Goal: Task Accomplishment & Management: Use online tool/utility

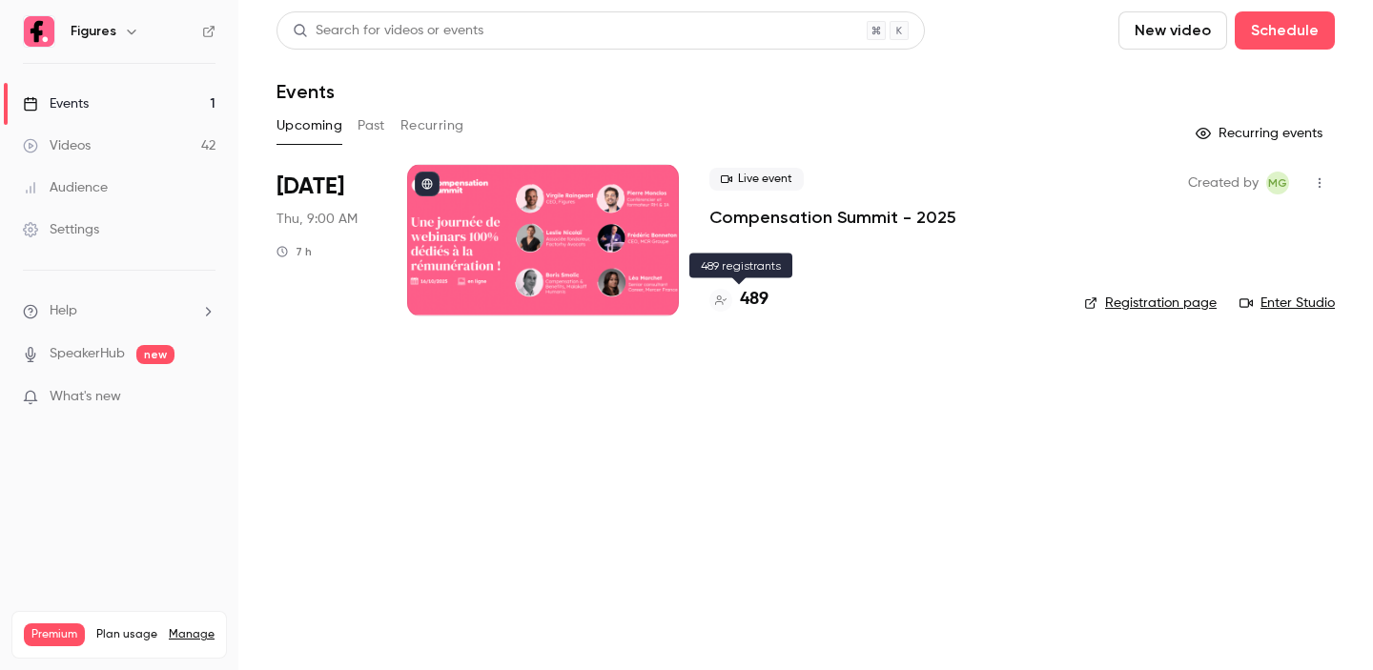
click at [760, 304] on h4 "489" at bounding box center [754, 300] width 29 height 26
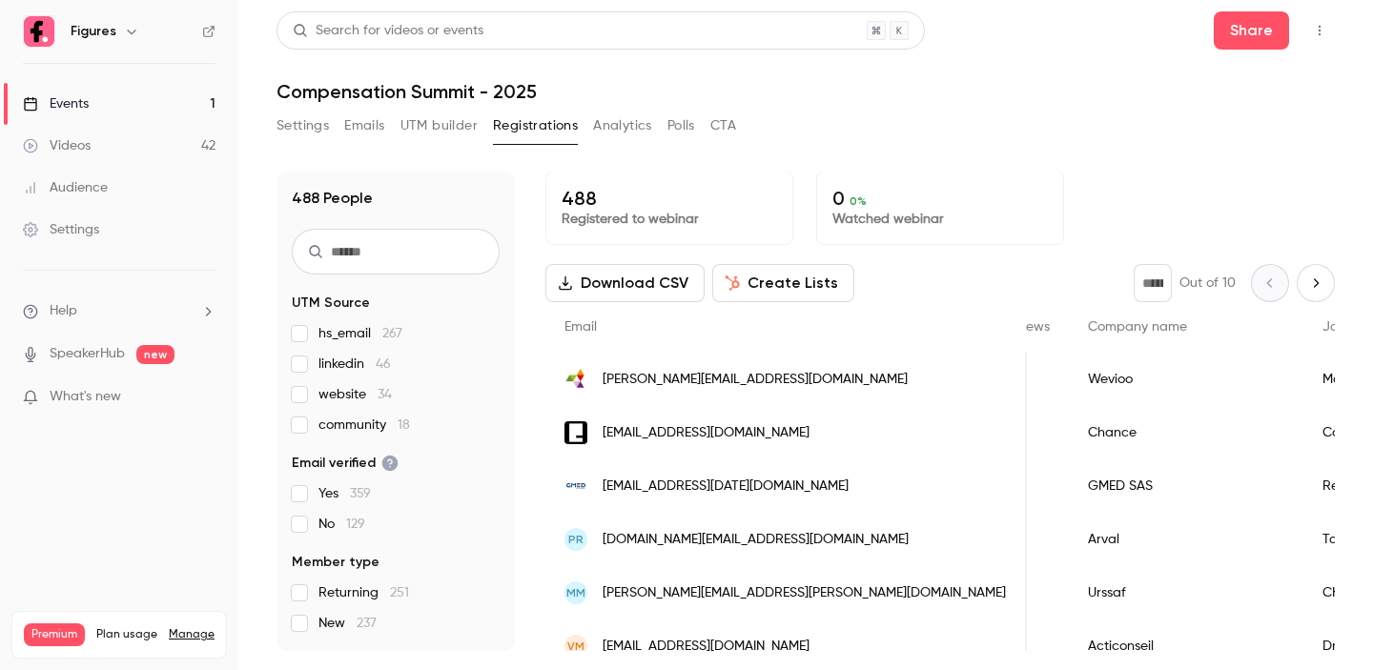
scroll to position [2, 0]
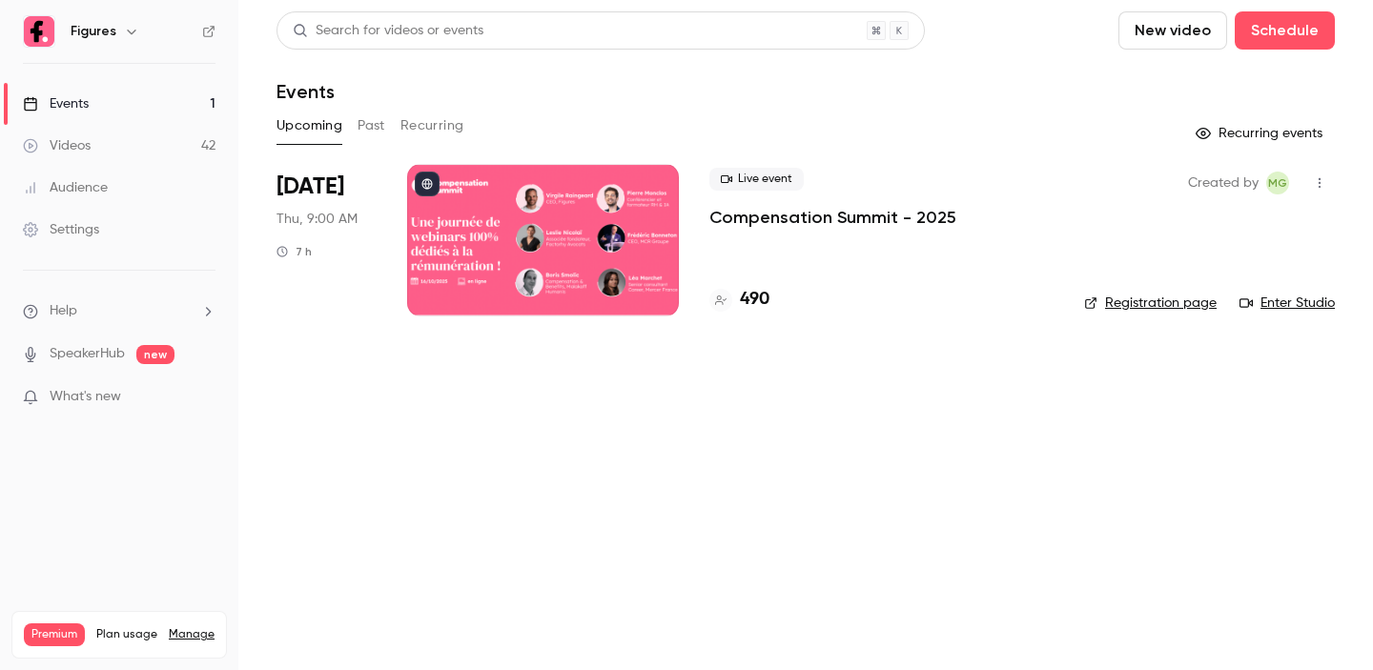
click at [366, 126] on button "Past" at bounding box center [371, 126] width 28 height 31
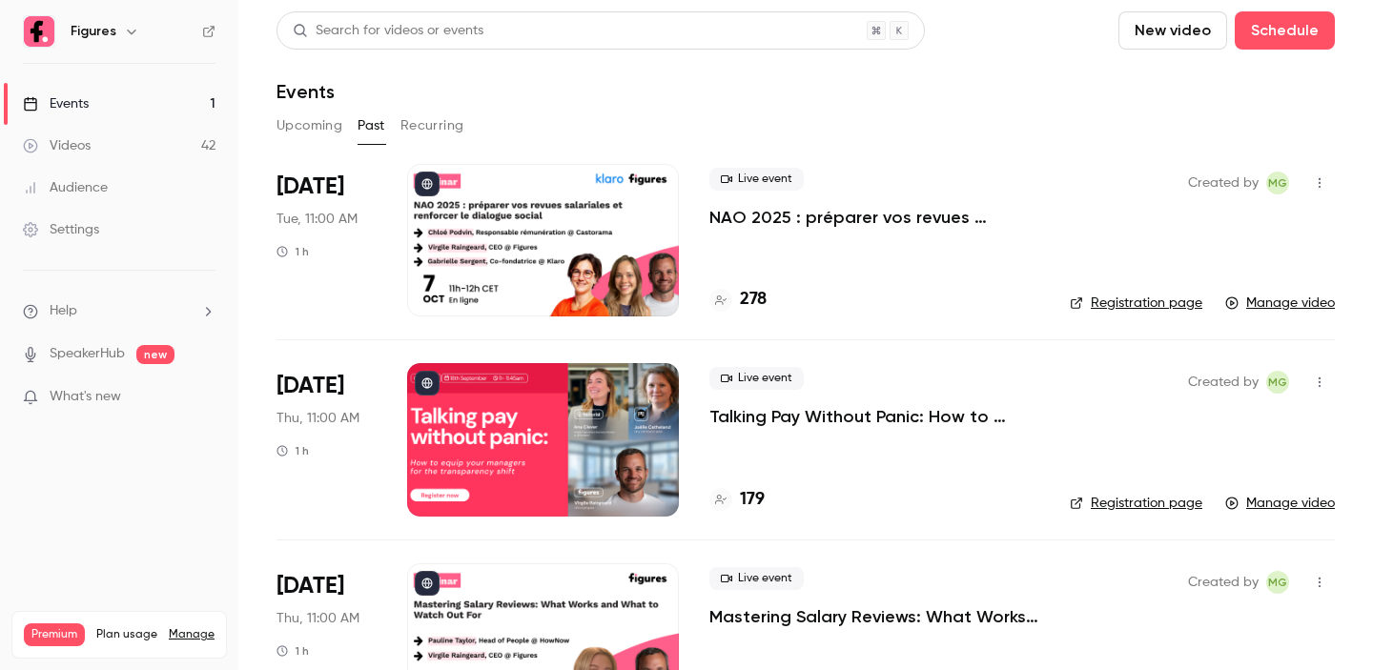
click at [825, 211] on p "NAO 2025 : préparer vos revues salariales et renforcer le dialogue social" at bounding box center [874, 217] width 330 height 23
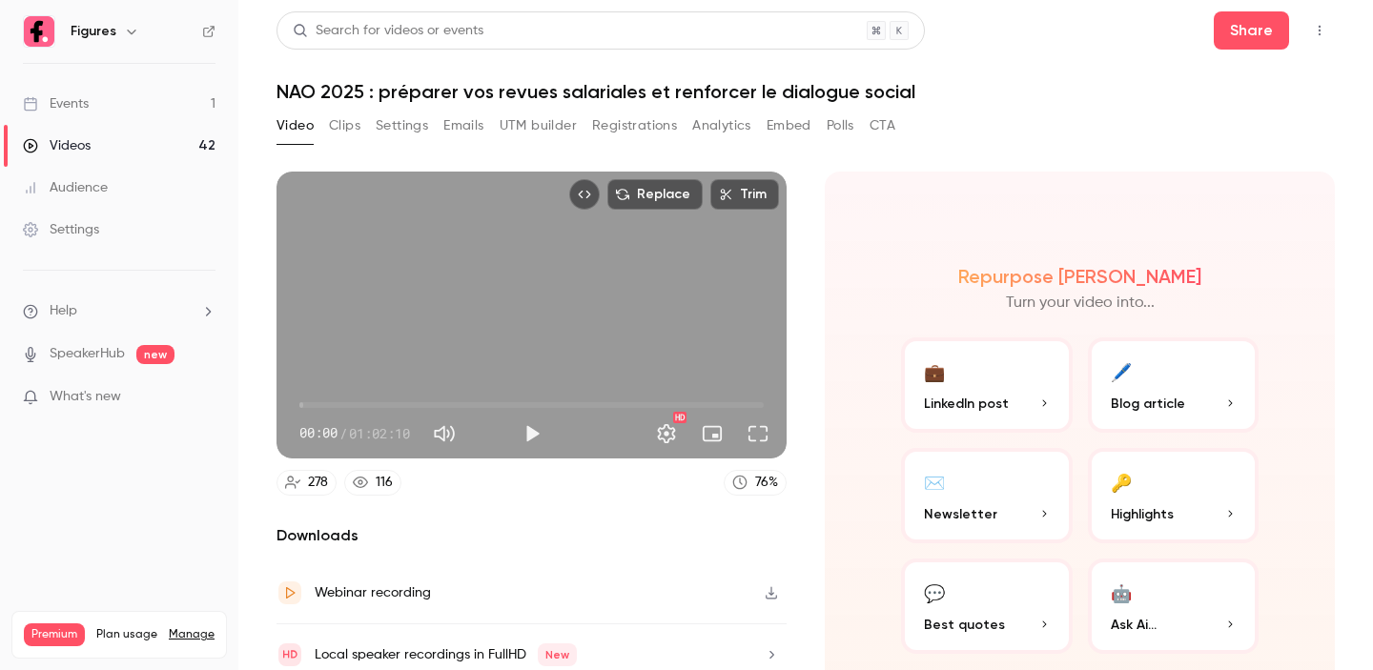
click at [641, 128] on button "Registrations" at bounding box center [634, 126] width 85 height 31
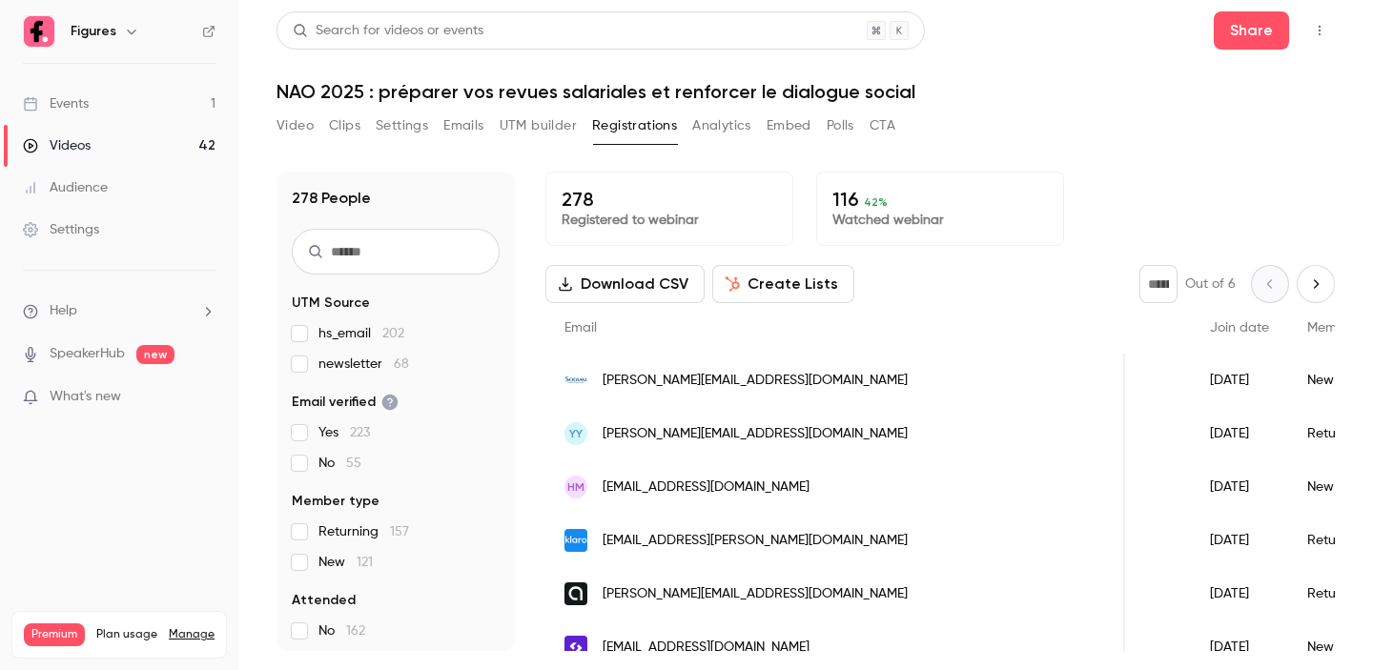
click at [645, 271] on button "Download CSV" at bounding box center [624, 284] width 159 height 38
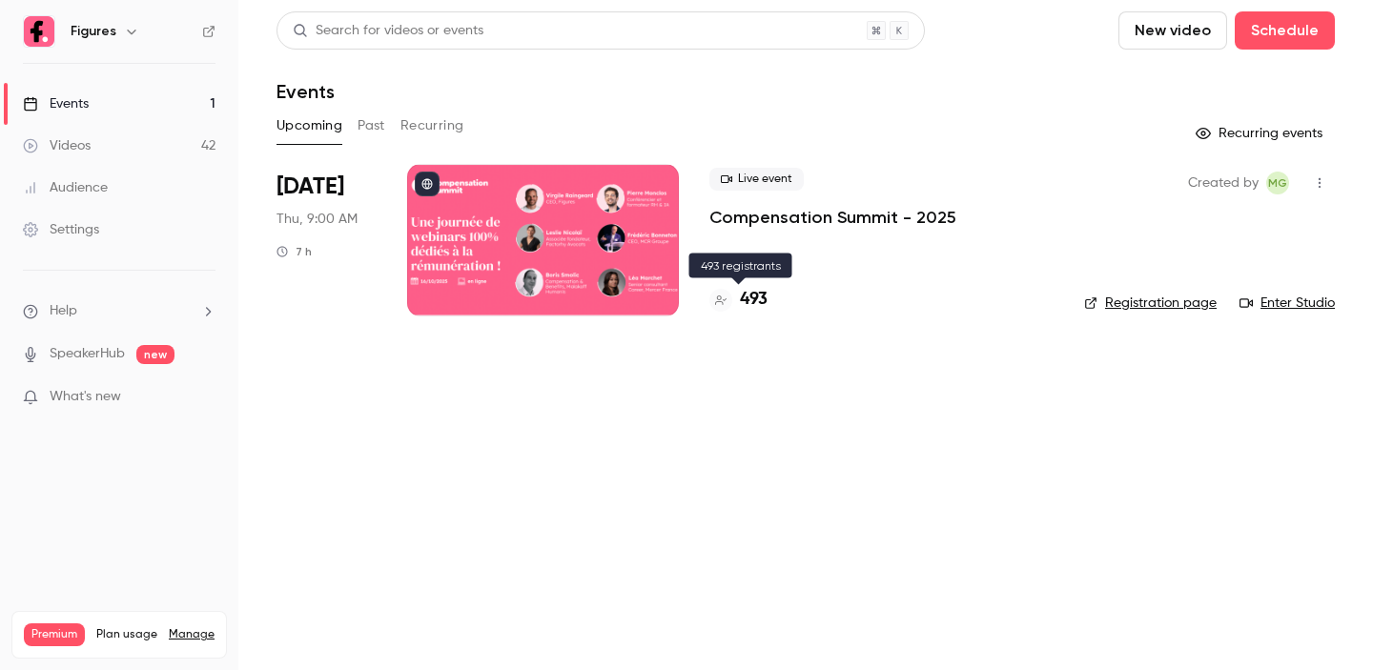
click at [755, 295] on h4 "493" at bounding box center [754, 300] width 28 height 26
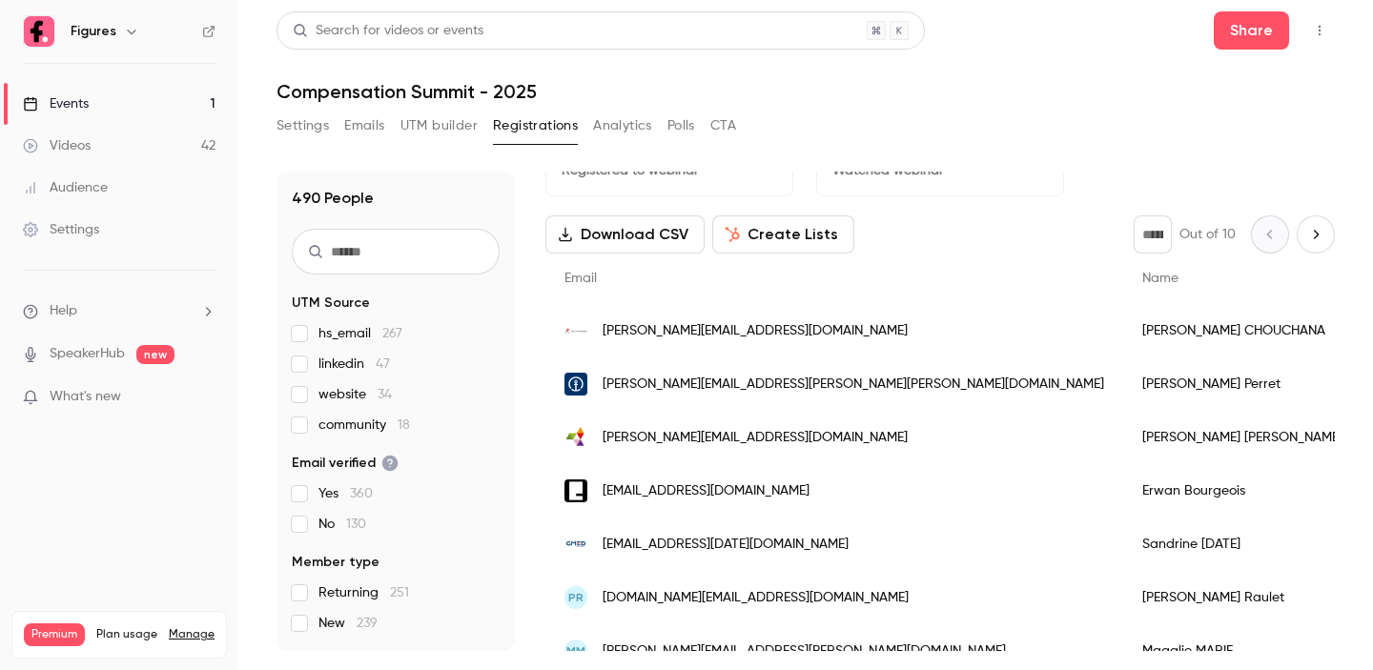
click at [76, 113] on link "Events 1" at bounding box center [119, 104] width 238 height 42
